Goal: Transaction & Acquisition: Download file/media

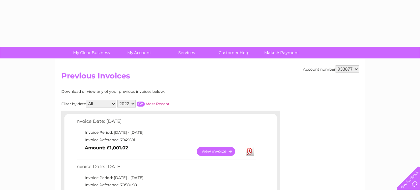
select select "2022"
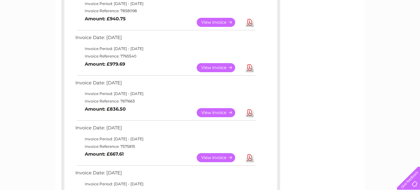
scroll to position [94, 0]
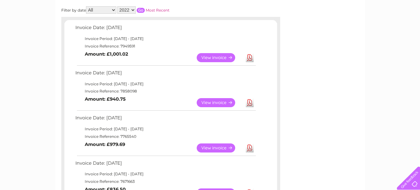
click at [138, 10] on input "button" at bounding box center [141, 10] width 8 height 5
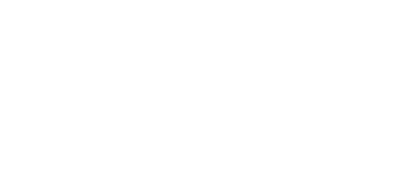
scroll to position [0, 0]
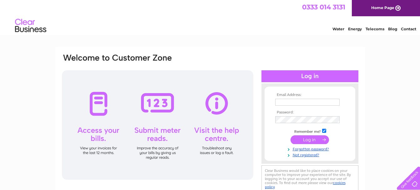
type input "b.cull@tvsscs.com"
click at [311, 138] on input "submit" at bounding box center [310, 139] width 38 height 9
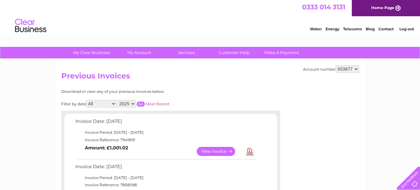
click at [136, 104] on select "2025 2024 2023 2022" at bounding box center [126, 104] width 18 height 8
select select "2022"
click at [118, 100] on select "2025 2024 2023 2022" at bounding box center [126, 104] width 18 height 8
click at [142, 104] on input "button" at bounding box center [141, 104] width 8 height 5
click at [112, 104] on select "All January February March April May June July August September October Novembe…" at bounding box center [101, 104] width 30 height 8
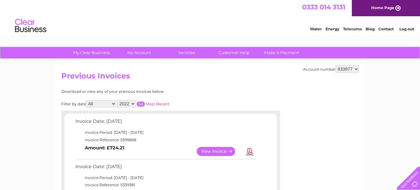
select select "1"
click at [87, 100] on select "All January February March April May June July August September October Novembe…" at bounding box center [101, 104] width 30 height 8
click at [144, 104] on input "button" at bounding box center [141, 104] width 8 height 5
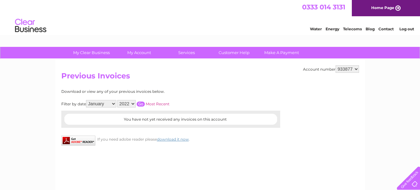
click at [114, 104] on select "All January February March April May June July August September October Novembe…" at bounding box center [101, 104] width 30 height 8
select select
click at [87, 100] on select "All January February March April May June July August September October Novembe…" at bounding box center [101, 104] width 30 height 8
click at [143, 104] on input "button" at bounding box center [141, 104] width 8 height 5
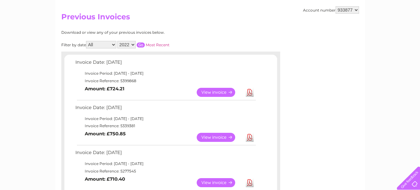
scroll to position [63, 0]
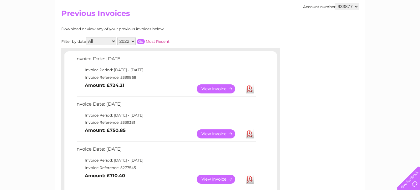
click at [248, 88] on link "Download" at bounding box center [250, 88] width 8 height 9
click at [251, 136] on link "Download" at bounding box center [250, 133] width 8 height 9
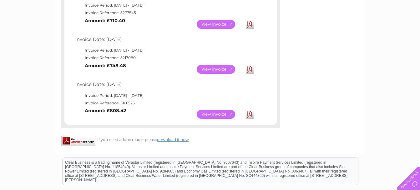
scroll to position [219, 0]
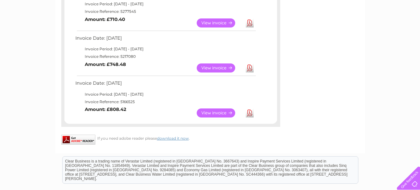
click at [248, 114] on link "Download" at bounding box center [250, 113] width 8 height 9
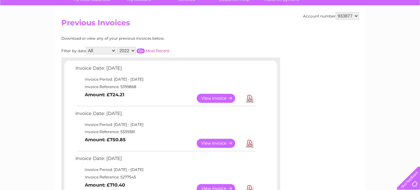
scroll to position [0, 0]
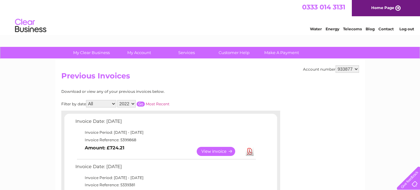
click at [130, 105] on select "2025 2024 2023 2022" at bounding box center [126, 104] width 18 height 8
click at [118, 100] on select "2025 2024 2023 2022" at bounding box center [126, 104] width 18 height 8
click at [141, 104] on input "button" at bounding box center [141, 104] width 8 height 5
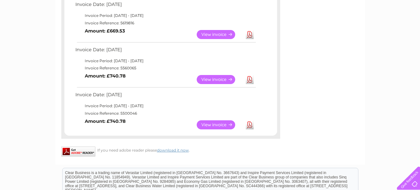
scroll to position [500, 0]
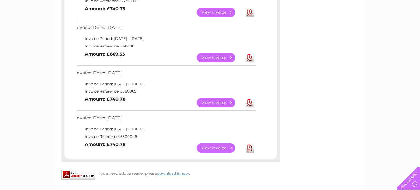
click at [252, 150] on link "Download" at bounding box center [250, 148] width 8 height 9
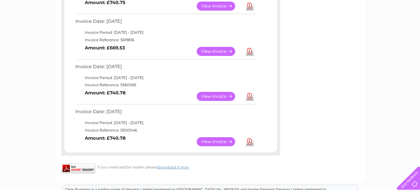
scroll to position [563, 0]
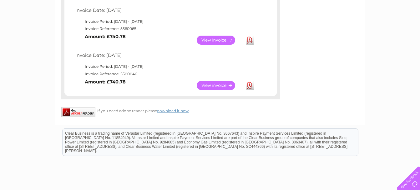
click at [248, 41] on link "Download" at bounding box center [250, 40] width 8 height 9
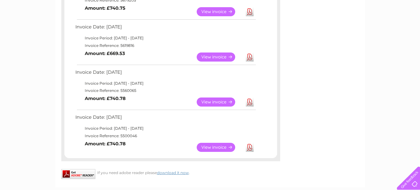
scroll to position [500, 0]
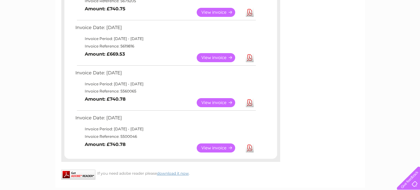
click at [251, 58] on link "Download" at bounding box center [250, 57] width 8 height 9
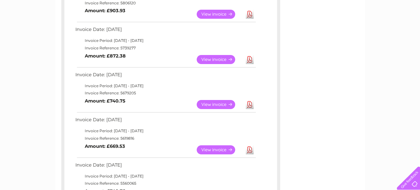
scroll to position [407, 0]
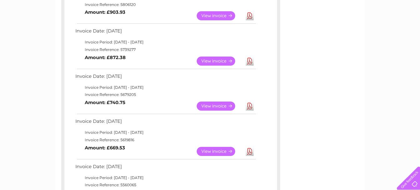
click at [250, 105] on link "Download" at bounding box center [250, 106] width 8 height 9
click at [248, 61] on link "Download" at bounding box center [250, 61] width 8 height 9
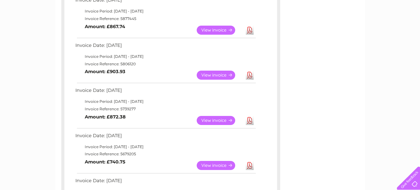
scroll to position [344, 0]
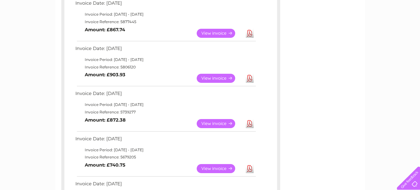
click at [249, 79] on link "Download" at bounding box center [250, 78] width 8 height 9
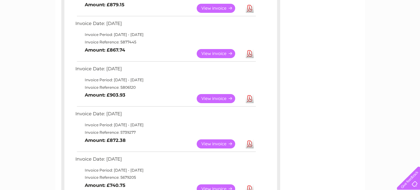
scroll to position [313, 0]
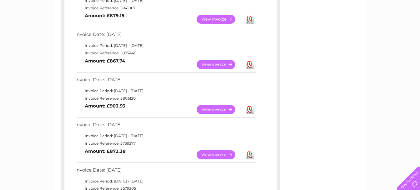
click at [251, 65] on link "Download" at bounding box center [250, 64] width 8 height 9
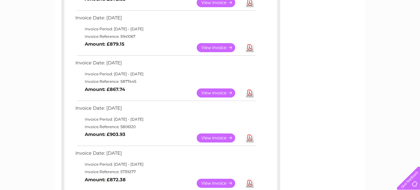
scroll to position [250, 0]
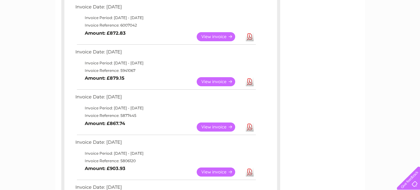
click at [249, 82] on link "Download" at bounding box center [250, 81] width 8 height 9
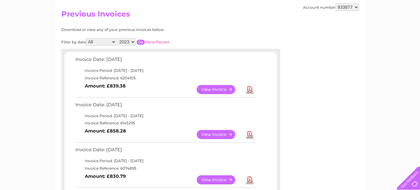
scroll to position [63, 0]
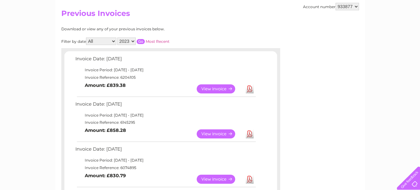
click at [249, 87] on link "Download" at bounding box center [250, 88] width 8 height 9
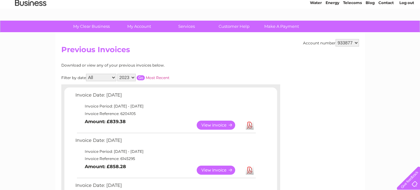
scroll to position [0, 0]
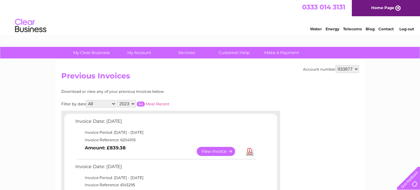
click at [131, 104] on select "2025 2024 2023 2022" at bounding box center [126, 104] width 18 height 8
click at [118, 100] on select "2025 2024 2023 2022" at bounding box center [126, 104] width 18 height 8
click at [139, 104] on input "button" at bounding box center [141, 104] width 8 height 5
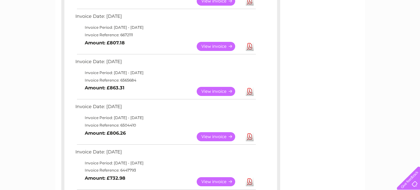
scroll to position [328, 0]
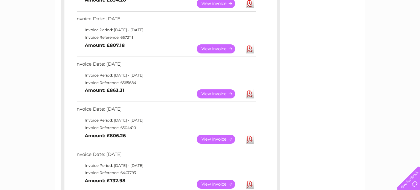
click at [249, 48] on link "Download" at bounding box center [250, 48] width 8 height 9
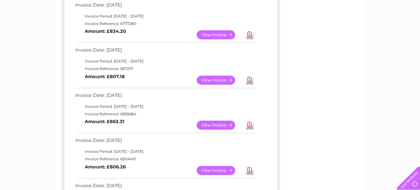
scroll to position [266, 0]
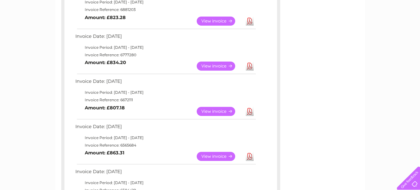
click at [252, 68] on link "Download" at bounding box center [250, 66] width 8 height 9
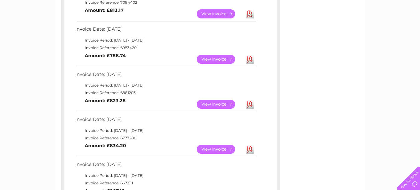
scroll to position [172, 0]
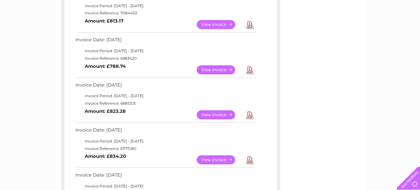
click at [250, 69] on link "Download" at bounding box center [250, 69] width 8 height 9
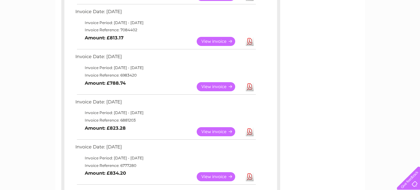
scroll to position [141, 0]
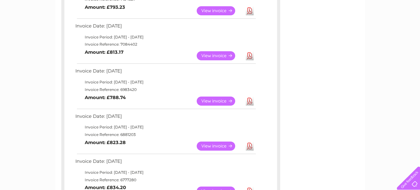
click at [250, 58] on link "Download" at bounding box center [250, 55] width 8 height 9
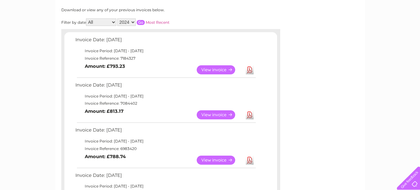
scroll to position [78, 0]
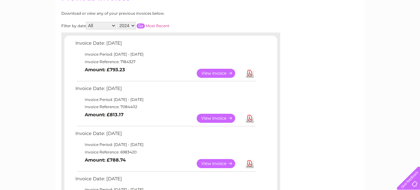
click at [250, 72] on link "Download" at bounding box center [250, 73] width 8 height 9
click at [132, 26] on select "2025 2024 2023 2022" at bounding box center [126, 26] width 18 height 8
select select "2025"
click at [118, 22] on select "2025 2024 2023 2022" at bounding box center [126, 26] width 18 height 8
click at [144, 27] on input "button" at bounding box center [141, 25] width 8 height 5
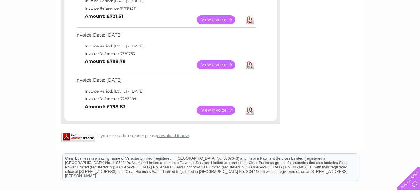
scroll to position [360, 0]
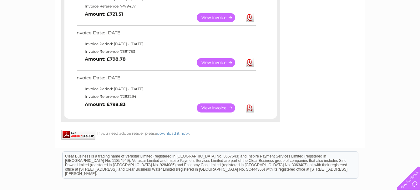
click at [248, 108] on link "Download" at bounding box center [250, 108] width 8 height 9
click at [251, 62] on link "Download" at bounding box center [250, 62] width 8 height 9
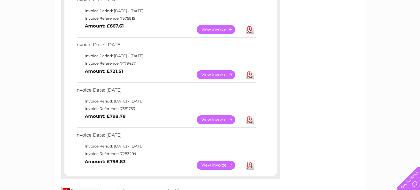
scroll to position [297, 0]
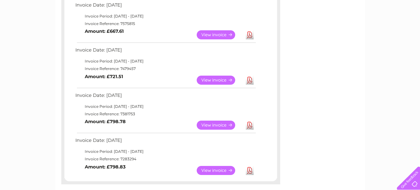
click at [250, 77] on link "Download" at bounding box center [250, 80] width 8 height 9
